Goal: Task Accomplishment & Management: Use online tool/utility

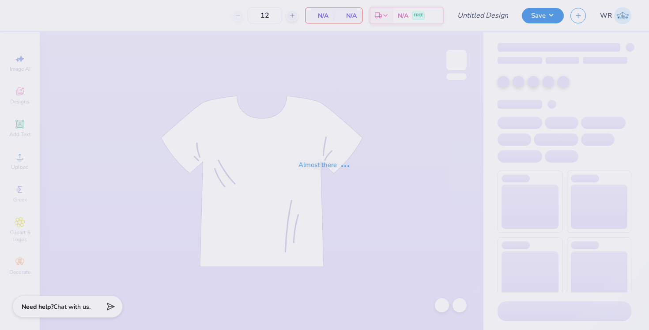
type input "Fiji Parents Weekend"
type input "75"
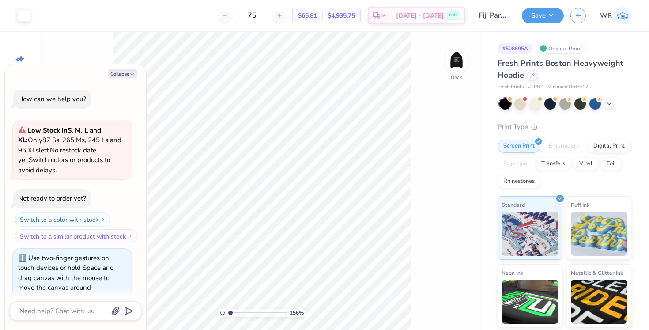
type input "1.56"
type textarea "x"
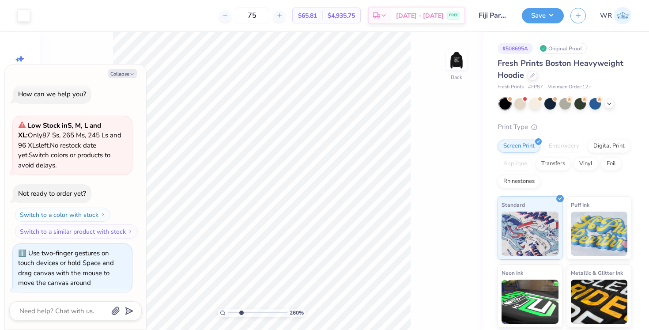
type input "2.97"
drag, startPoint x: 230, startPoint y: 313, endPoint x: 242, endPoint y: 313, distance: 11.0
click at [242, 313] on input "range" at bounding box center [258, 313] width 60 height 8
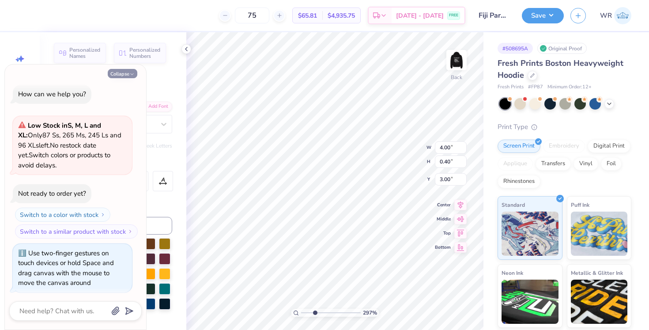
click at [124, 72] on button "Collapse" at bounding box center [123, 73] width 30 height 9
type textarea "x"
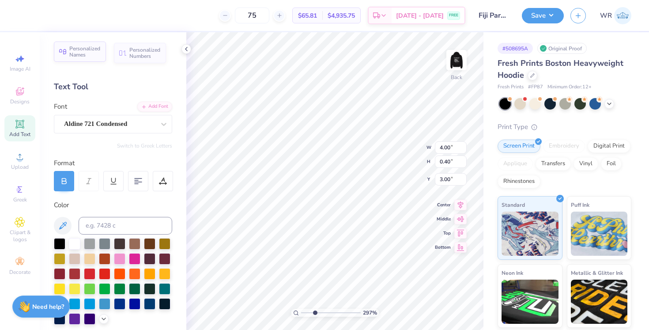
click at [80, 56] on span "Personalized Names" at bounding box center [84, 51] width 31 height 12
type input "12.43"
type input "2.00"
type input "5.75"
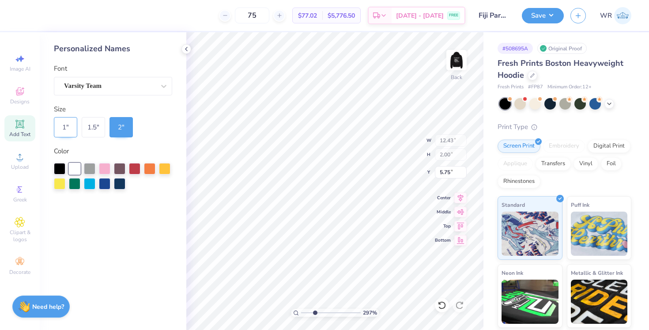
click at [71, 128] on div "1 "" at bounding box center [65, 127] width 23 height 20
type input "6.21"
type input "1.00"
type input "6.25"
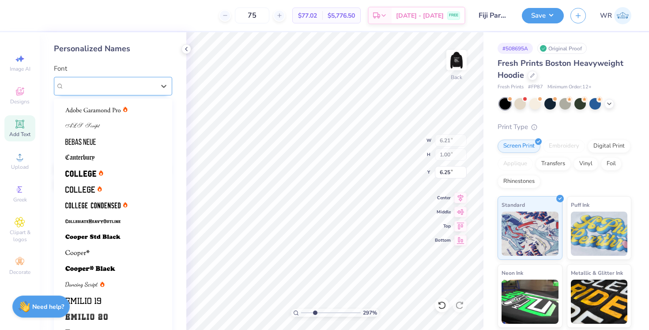
click at [108, 79] on div "Varsity Team" at bounding box center [109, 86] width 93 height 14
click at [102, 83] on span "Varsity Team" at bounding box center [83, 86] width 38 height 10
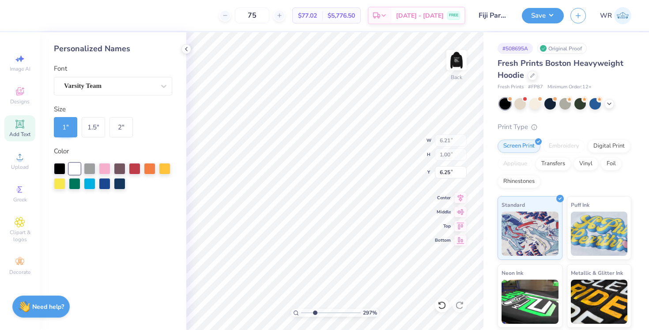
click at [147, 288] on div "Personalized Names Font Varsity Team Size 1 " 1.5 " 2 " Color" at bounding box center [113, 181] width 147 height 298
click at [27, 198] on div "Greek" at bounding box center [19, 194] width 31 height 26
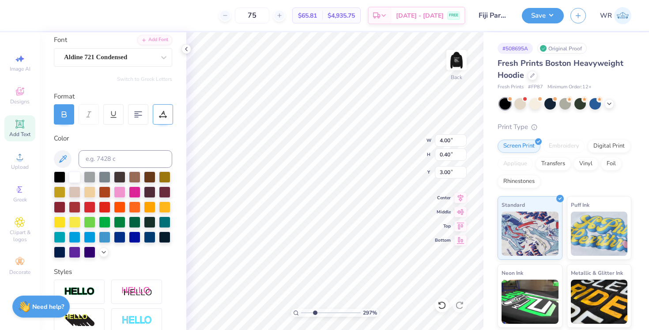
scroll to position [0, 0]
type textarea "4503"
click at [457, 59] on img at bounding box center [456, 59] width 35 height 35
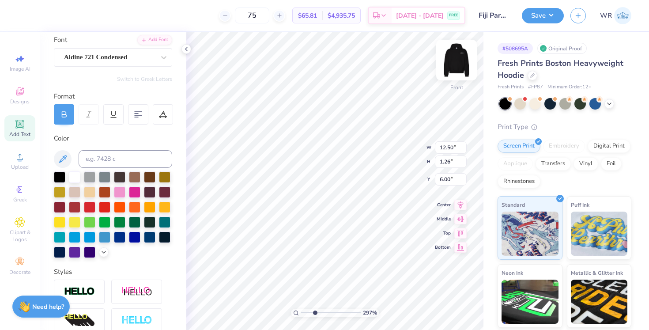
scroll to position [0, 1]
type textarea "4503 DELT"
